Goal: Entertainment & Leisure: Browse casually

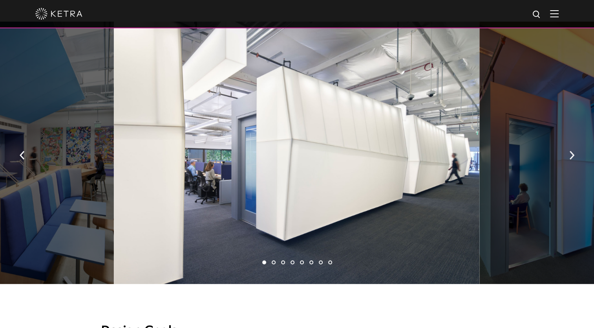
scroll to position [490, 0]
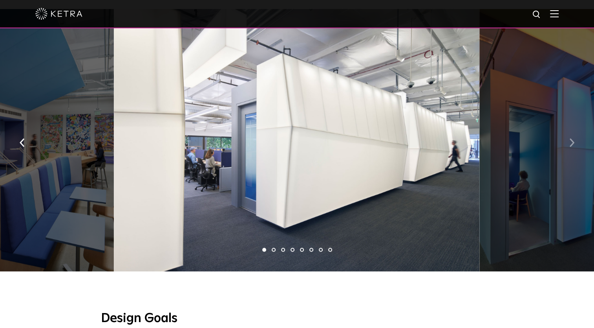
click at [570, 138] on img "button" at bounding box center [572, 142] width 5 height 9
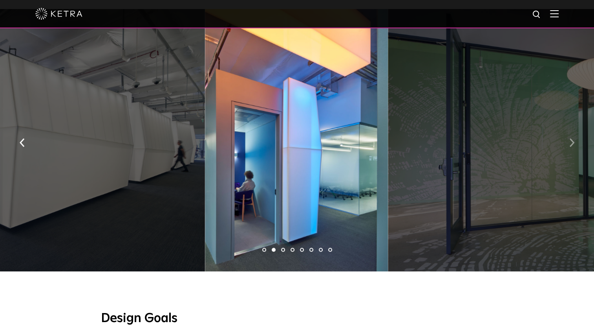
click at [575, 140] on button "button" at bounding box center [572, 141] width 17 height 27
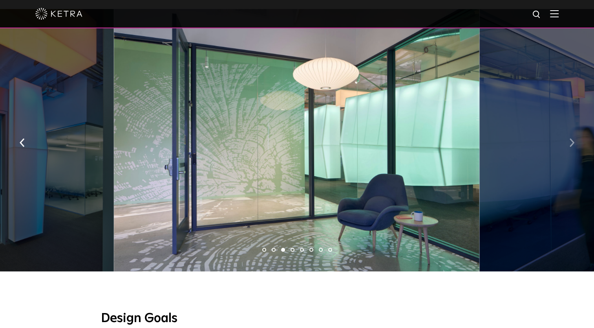
click at [571, 138] on img "button" at bounding box center [572, 142] width 5 height 9
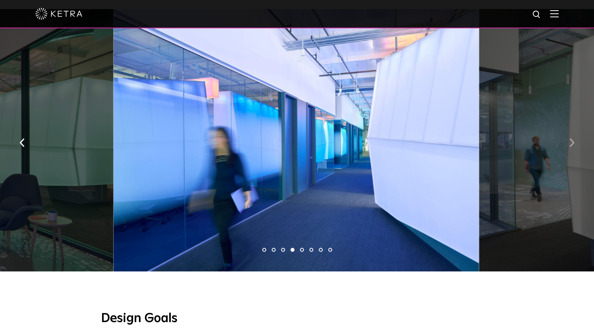
click at [572, 140] on img "button" at bounding box center [572, 142] width 5 height 9
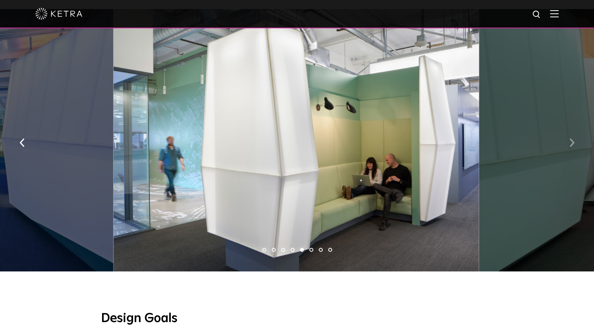
click at [572, 140] on img "button" at bounding box center [572, 142] width 5 height 9
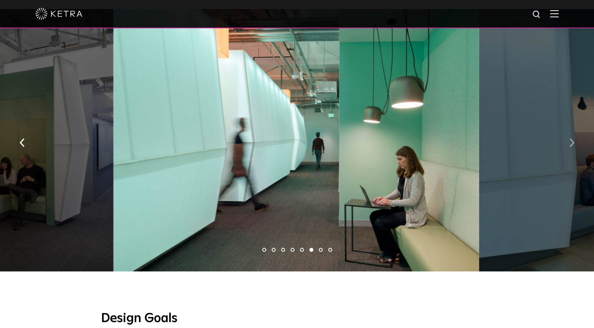
click at [572, 140] on img "button" at bounding box center [572, 142] width 5 height 9
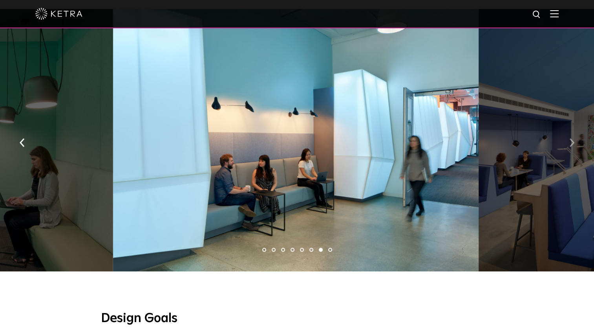
click at [572, 140] on img "button" at bounding box center [572, 142] width 5 height 9
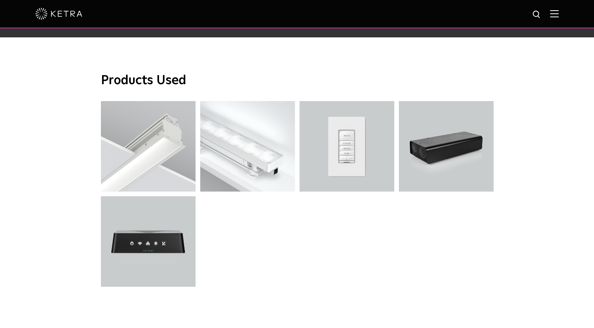
scroll to position [2149, 0]
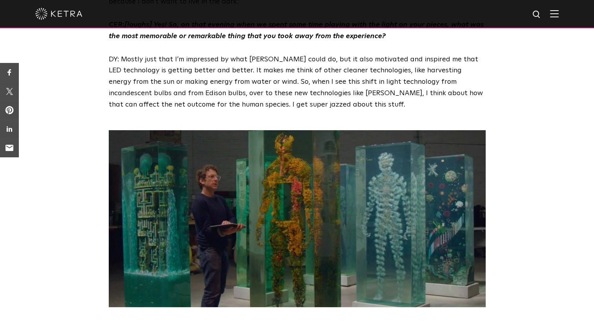
scroll to position [1890, 0]
